Goal: Information Seeking & Learning: Learn about a topic

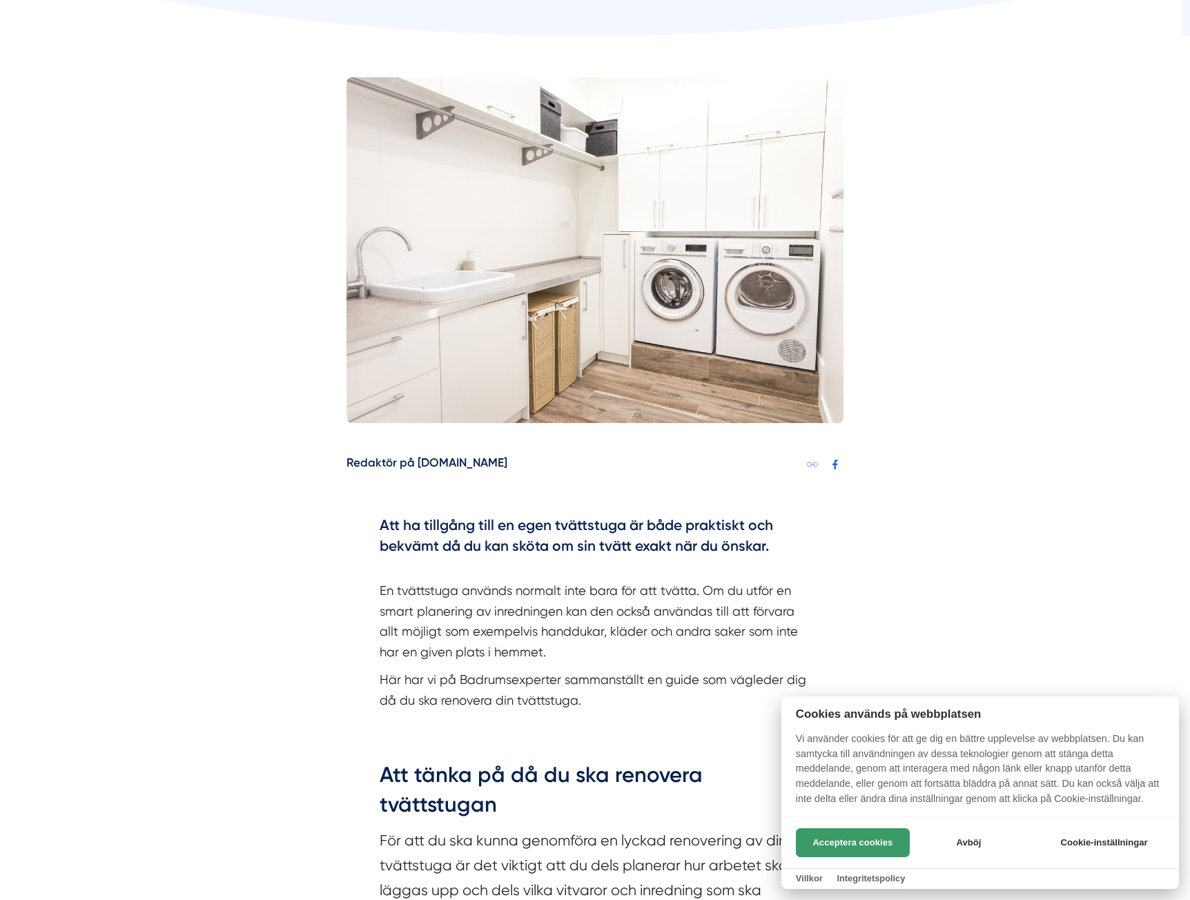
click at [850, 850] on button "Acceptera cookies" at bounding box center [853, 842] width 114 height 29
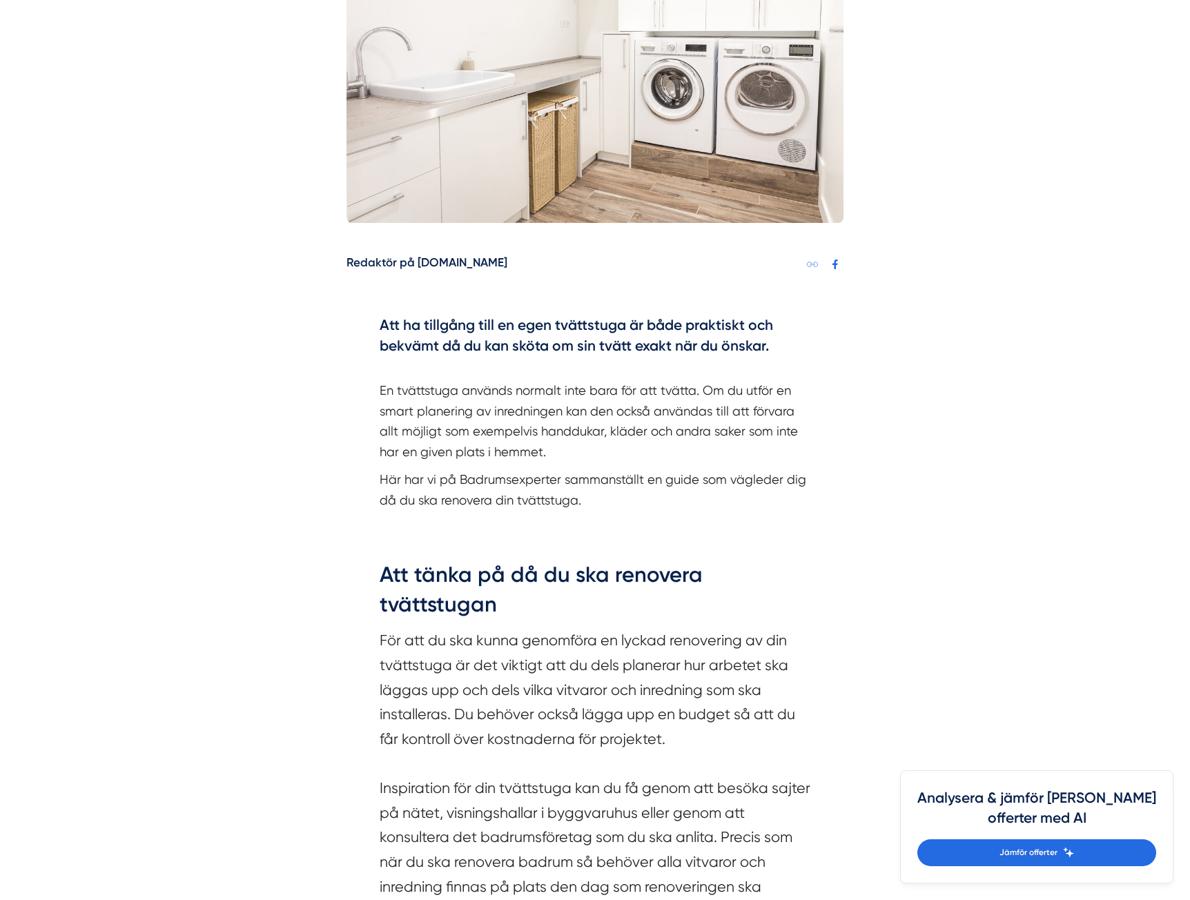
scroll to position [553, 0]
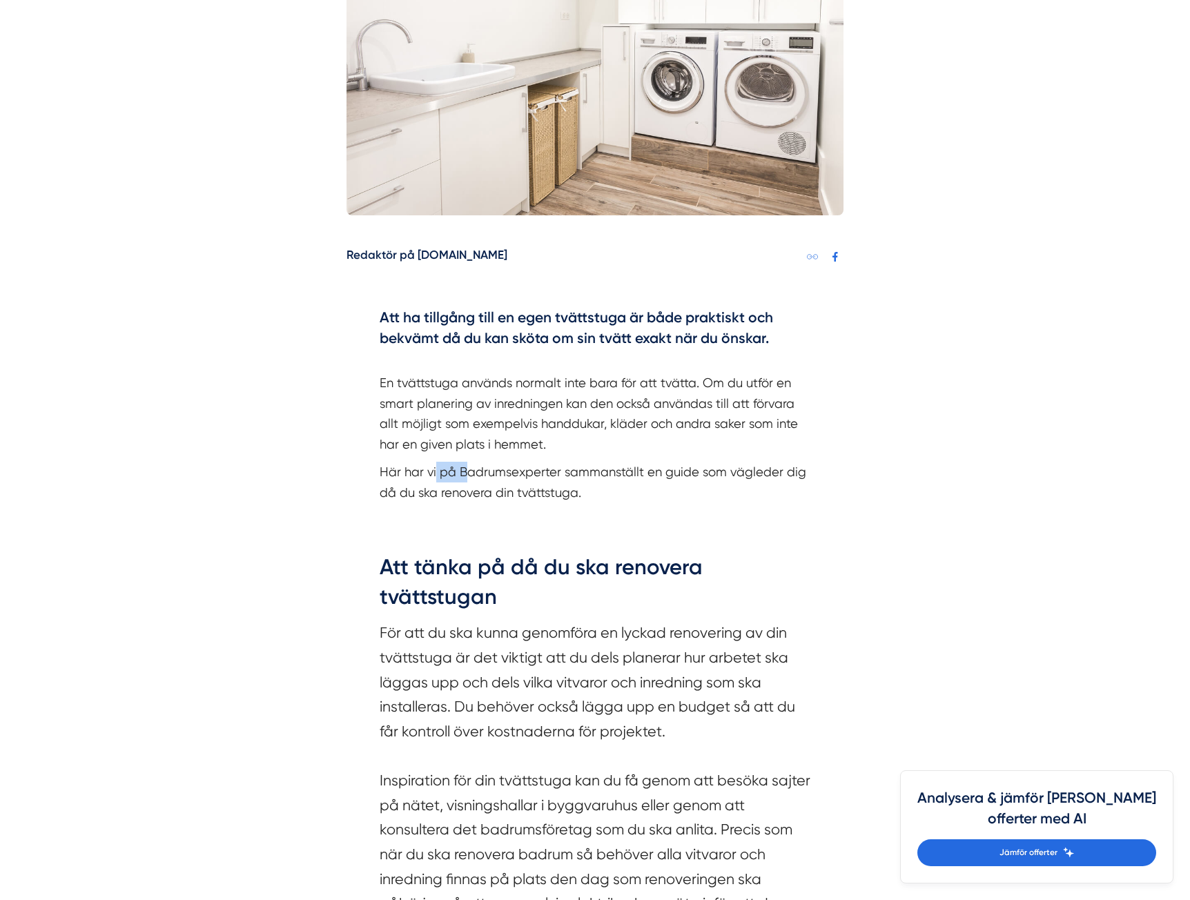
drag, startPoint x: 463, startPoint y: 480, endPoint x: 577, endPoint y: 497, distance: 115.1
click at [576, 497] on p "Här har vi på Badrumsexperter sammanställt en guide som vägleder dig då du ska …" at bounding box center [595, 482] width 431 height 41
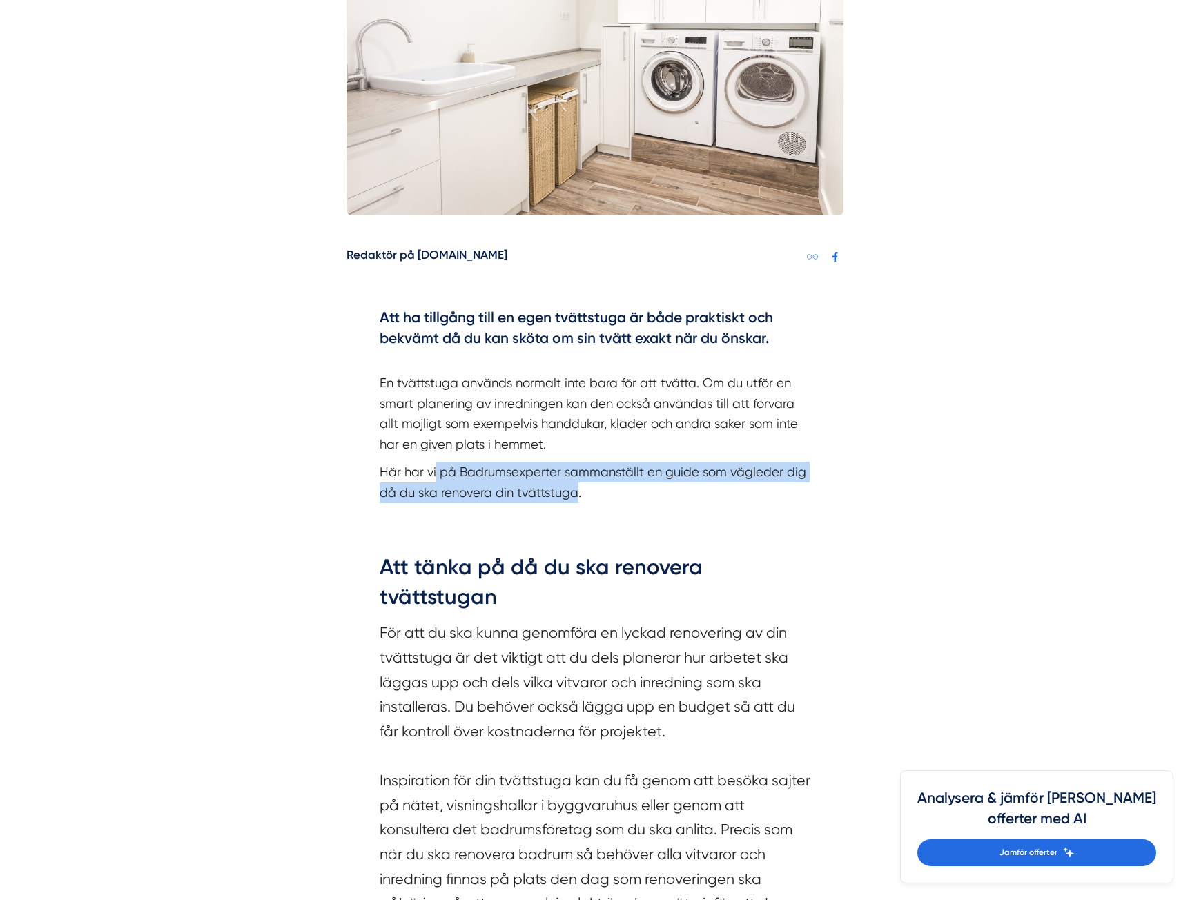
click at [577, 497] on p "Här har vi på Badrumsexperter sammanställt en guide som vägleder dig då du ska …" at bounding box center [595, 482] width 431 height 41
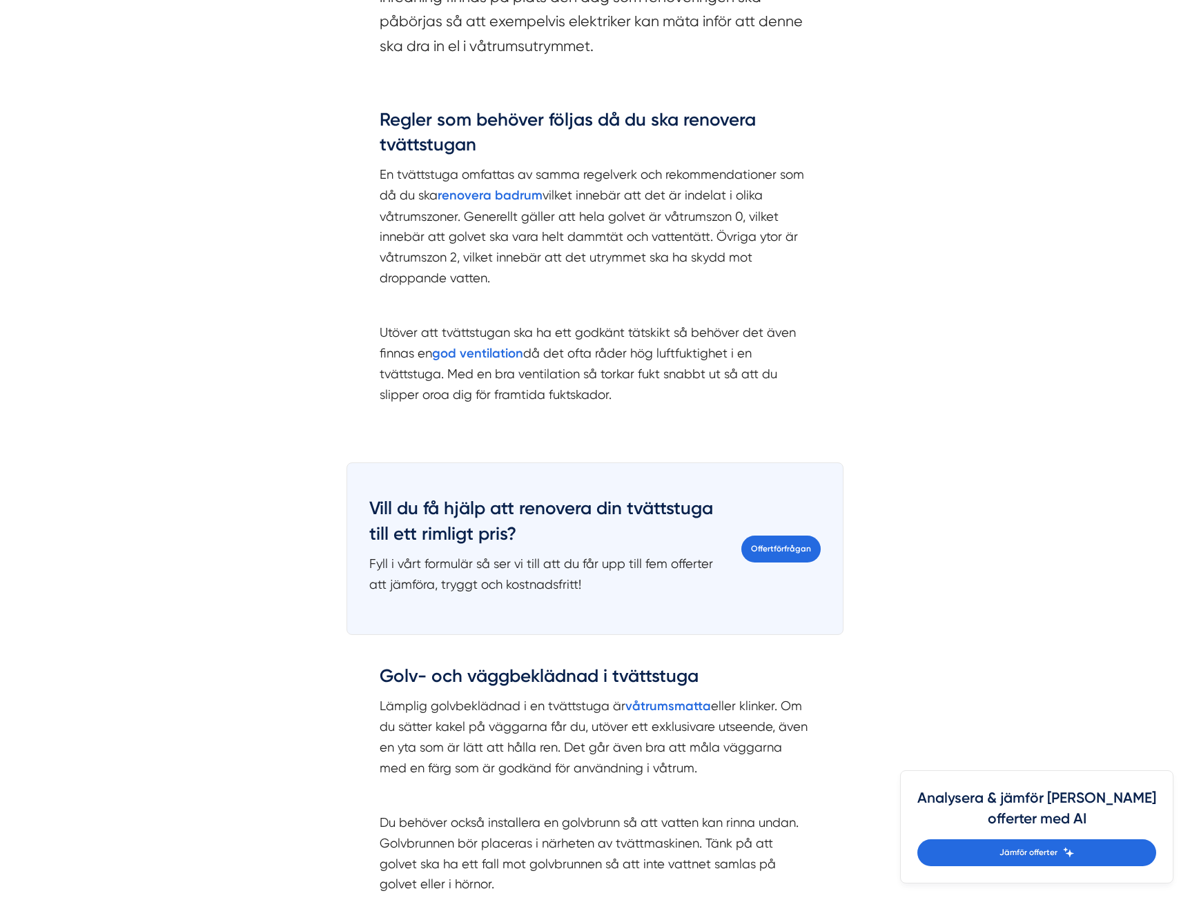
scroll to position [1795, 0]
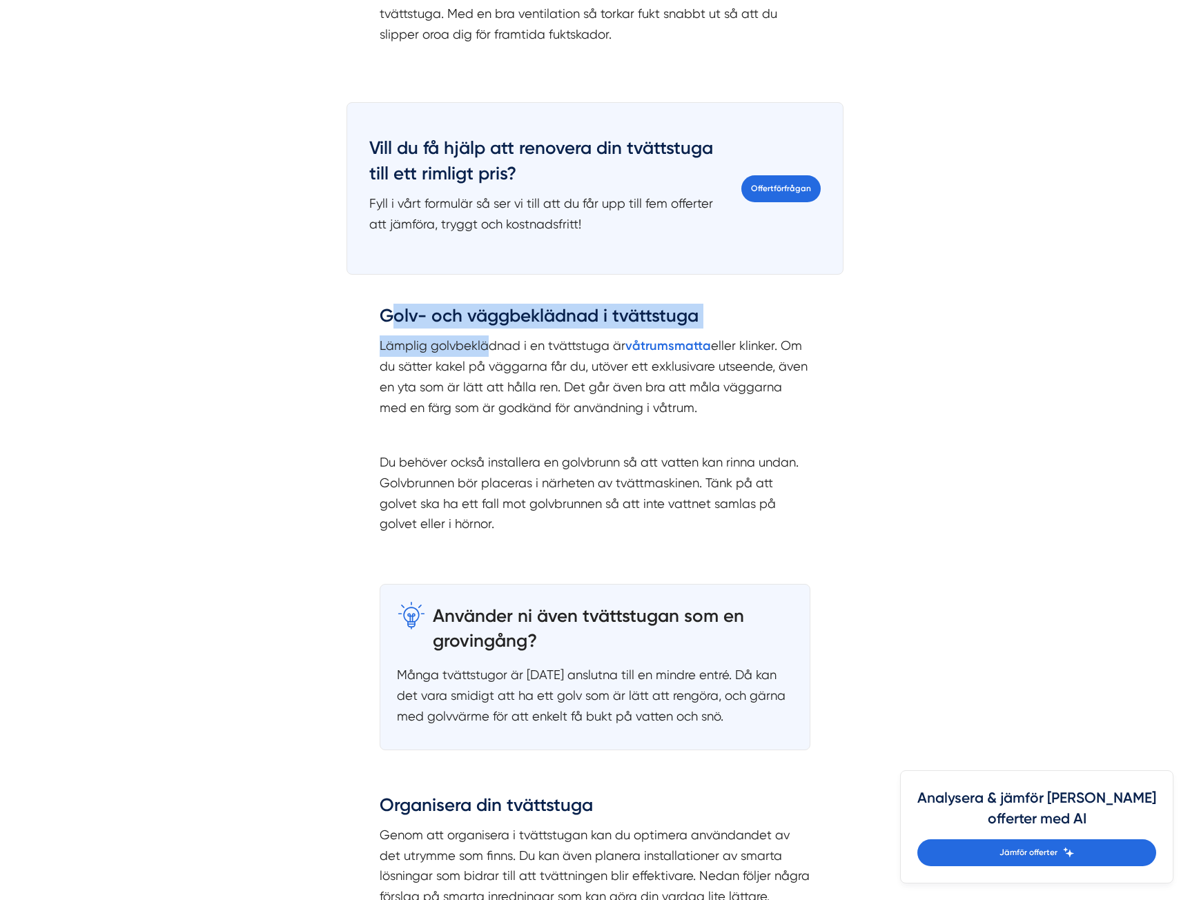
drag, startPoint x: 402, startPoint y: 328, endPoint x: 556, endPoint y: 373, distance: 160.5
click at [556, 373] on div "Golv- och väggbeklädnad i tvättstuga Lämplig golvbeklädnad i en tvättstuga är v…" at bounding box center [595, 419] width 431 height 231
click at [495, 460] on p "Du behöver också installera en golvbrunn så att vatten kan rinna undan. Golvbru…" at bounding box center [595, 493] width 431 height 82
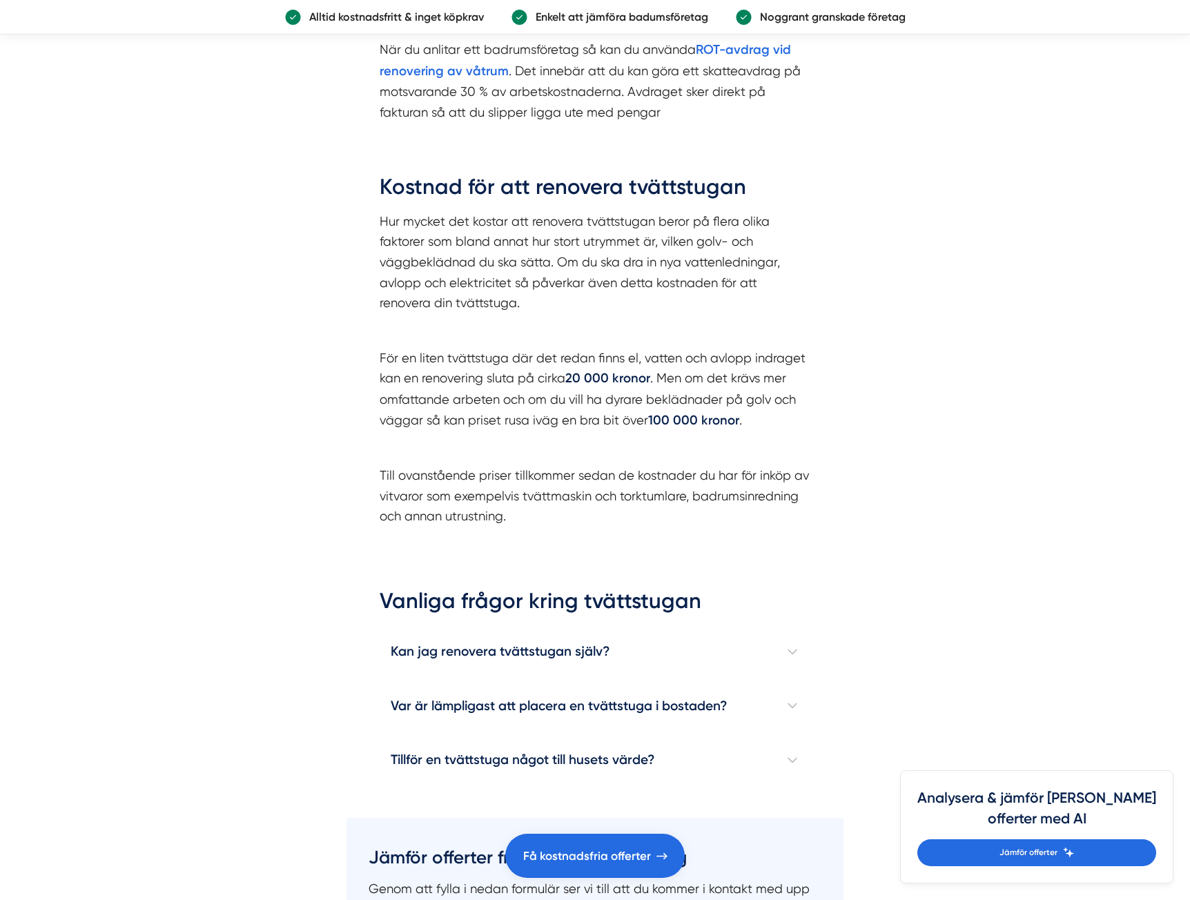
scroll to position [3589, 0]
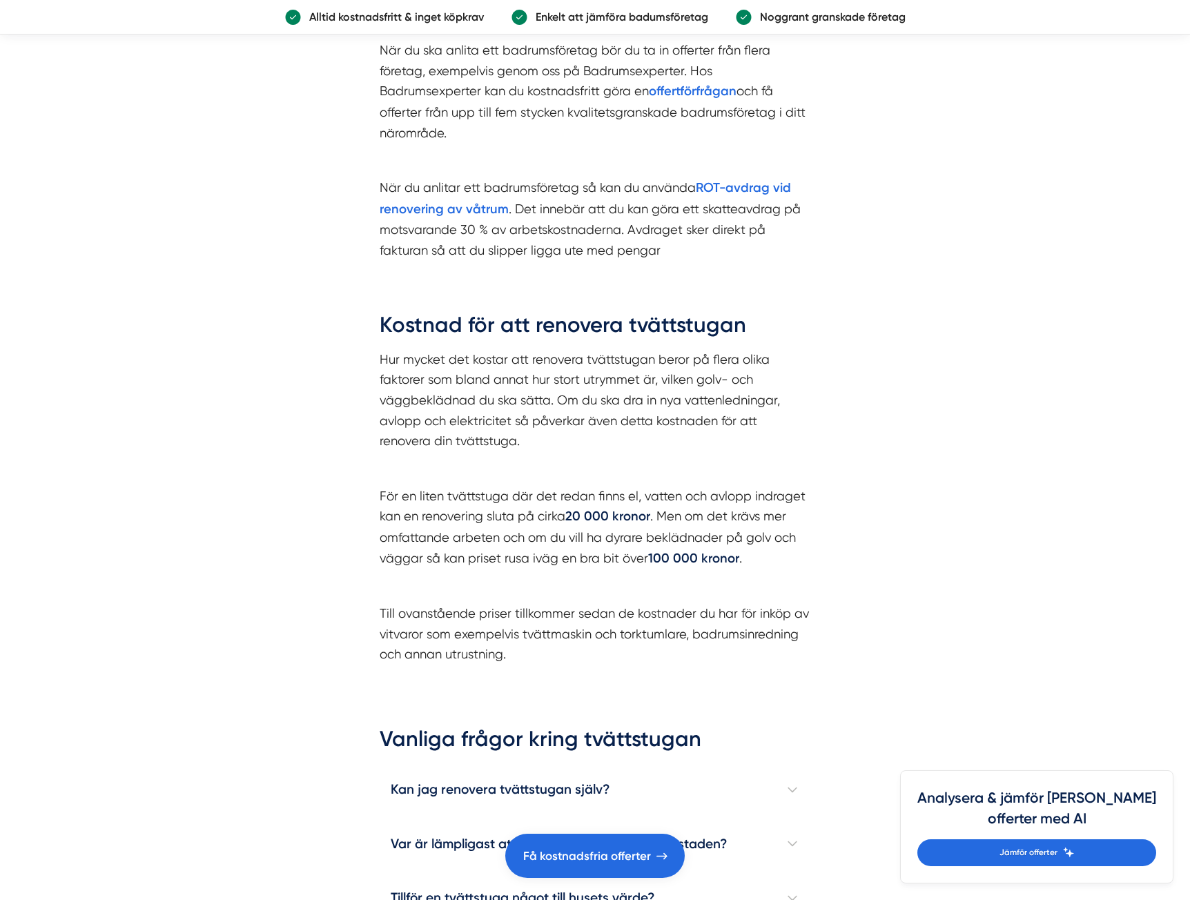
drag, startPoint x: 629, startPoint y: 658, endPoint x: 879, endPoint y: 655, distance: 249.8
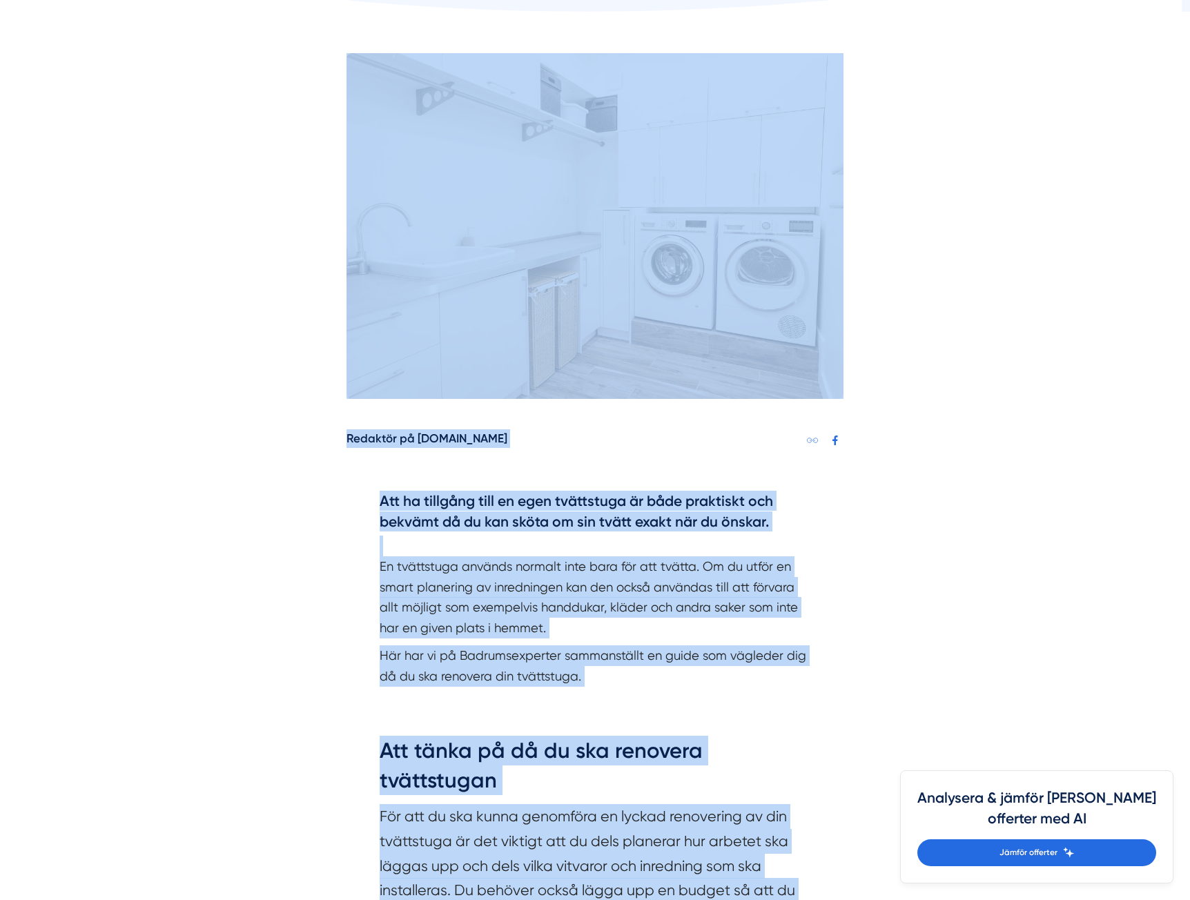
scroll to position [139, 0]
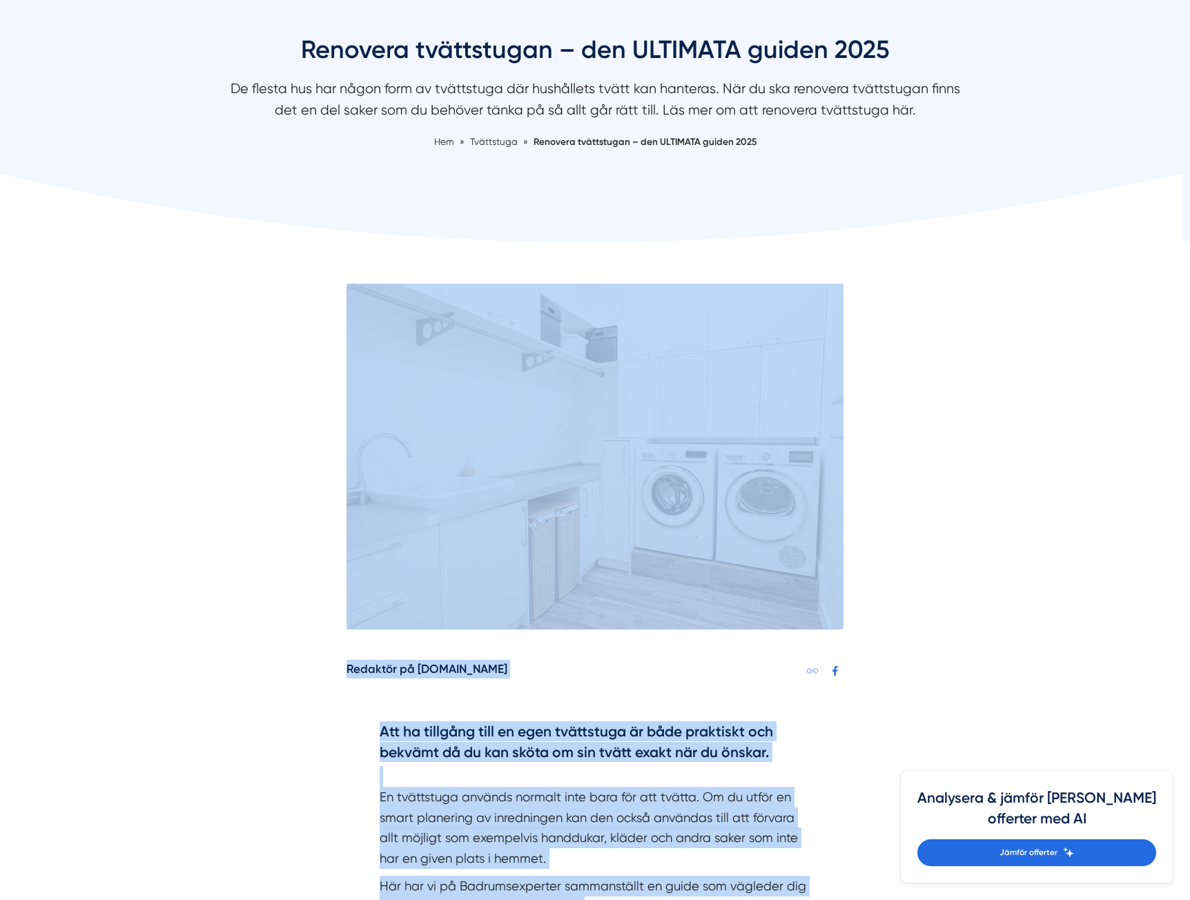
drag, startPoint x: 549, startPoint y: 542, endPoint x: 198, endPoint y: 280, distance: 437.4
drag, startPoint x: 198, startPoint y: 280, endPoint x: 221, endPoint y: 291, distance: 25.0
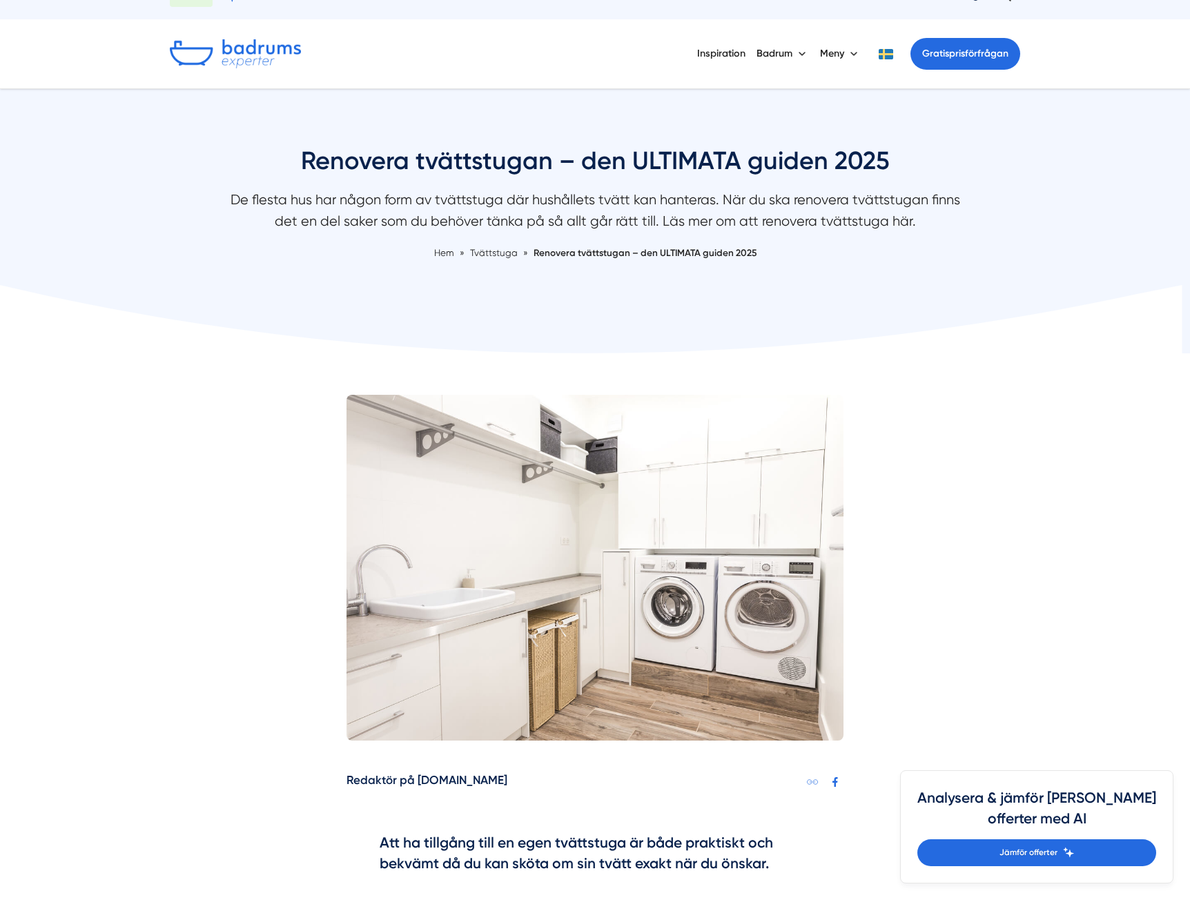
scroll to position [0, 0]
